Goal: Transaction & Acquisition: Purchase product/service

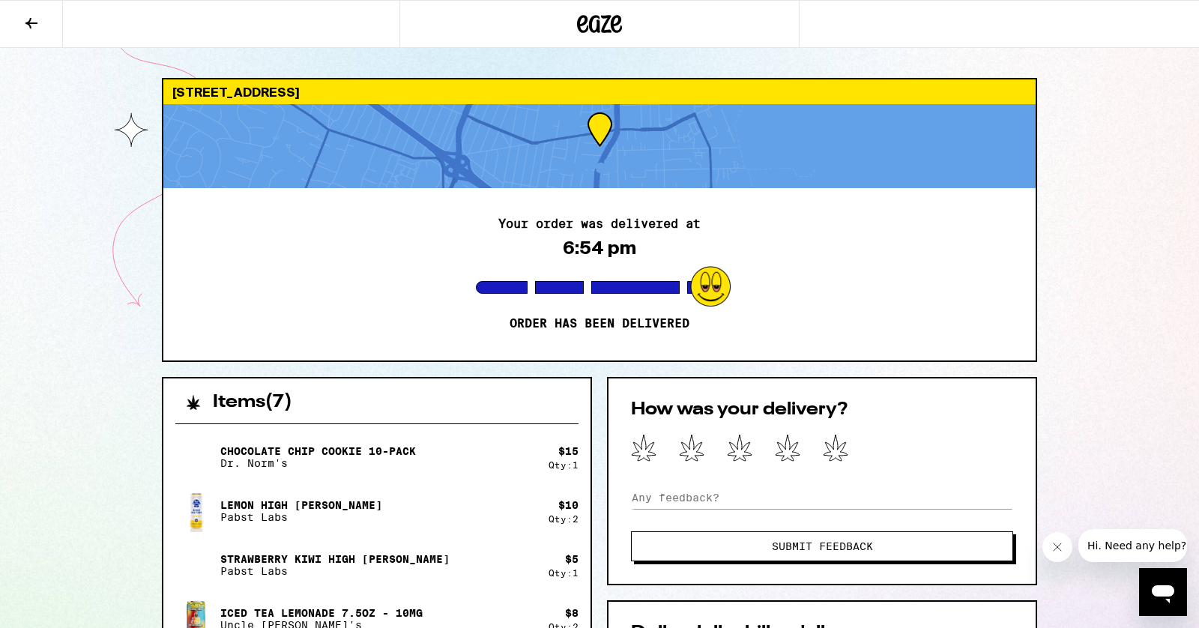
click at [35, 15] on icon at bounding box center [31, 23] width 18 height 18
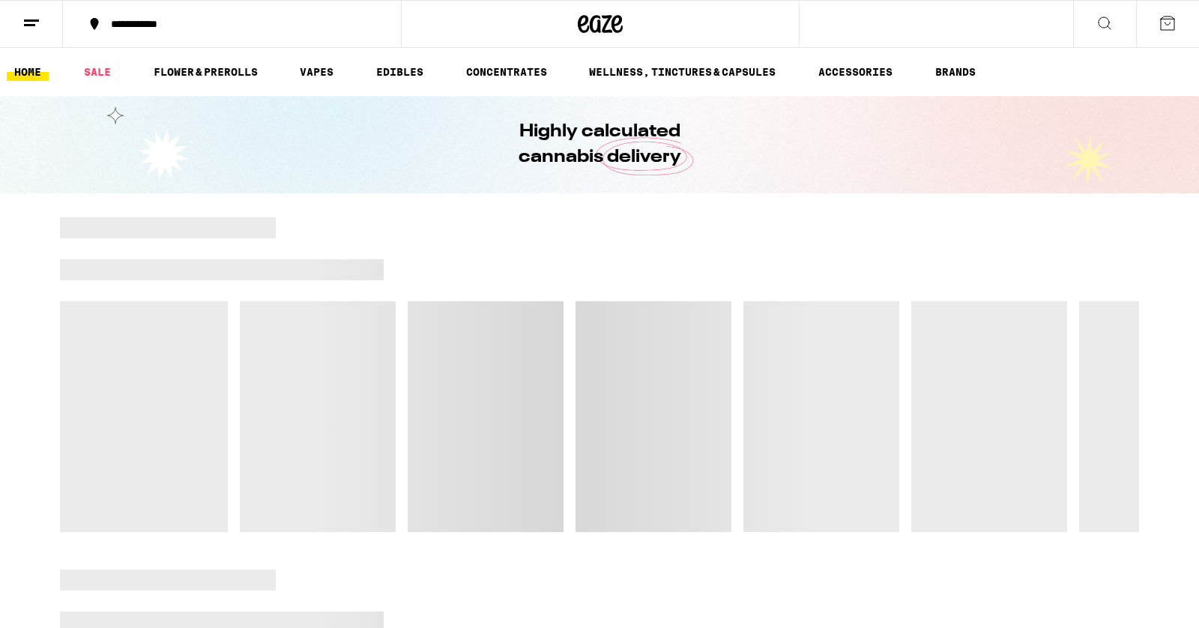
click at [31, 21] on icon at bounding box center [31, 23] width 18 height 18
